Goal: Navigation & Orientation: Go to known website

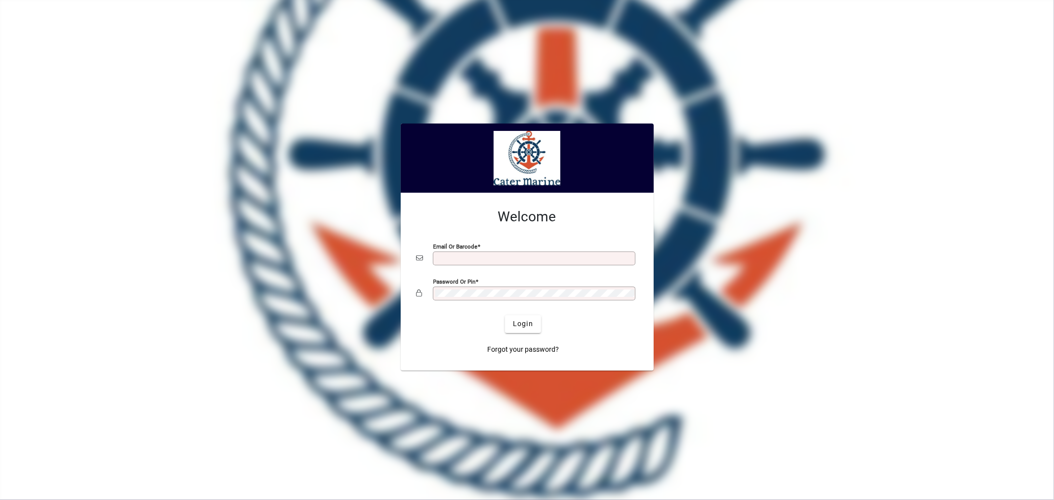
click at [511, 253] on div "Email or Barcode" at bounding box center [534, 258] width 203 height 14
type input "**********"
click at [531, 323] on span "Login" at bounding box center [523, 324] width 20 height 10
